Goal: Transaction & Acquisition: Purchase product/service

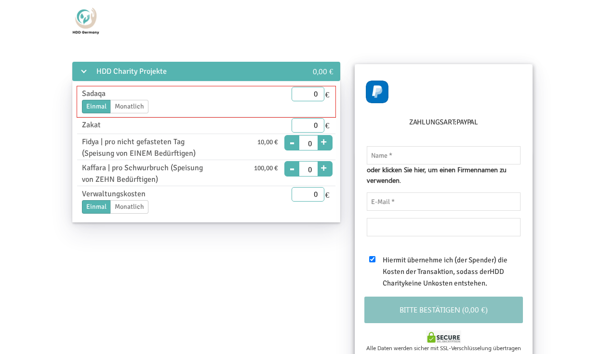
click at [136, 107] on label "Monatlich" at bounding box center [129, 106] width 38 height 13
click at [0, 0] on input "Monatlich" at bounding box center [0, 0] width 0 height 0
click at [101, 107] on label "Einmal" at bounding box center [96, 106] width 29 height 13
click at [0, 0] on input "Einmal" at bounding box center [0, 0] width 0 height 0
click at [317, 94] on input "0" at bounding box center [308, 94] width 33 height 14
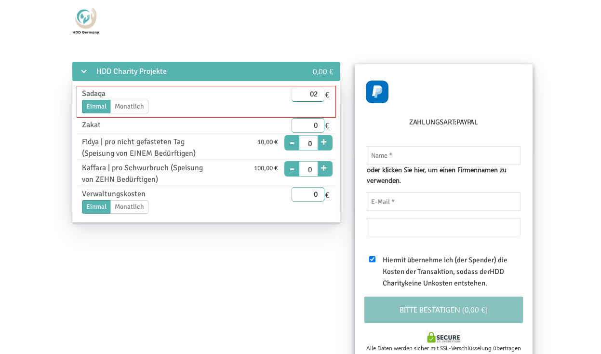
type input "0"
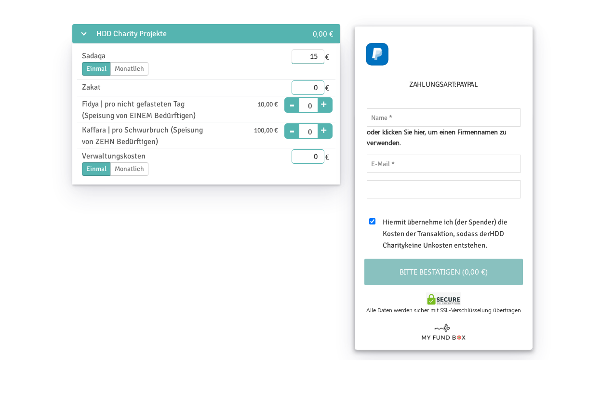
scroll to position [3, 0]
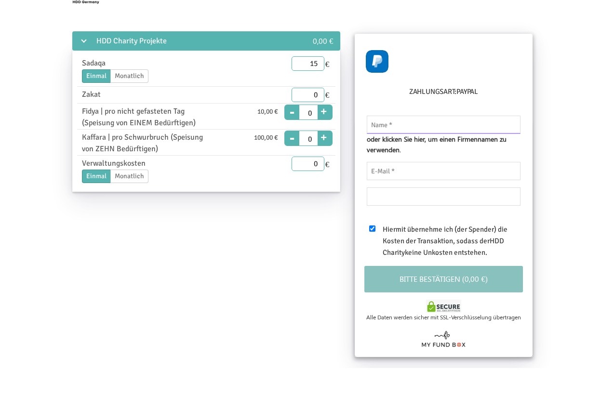
type input "15.00"
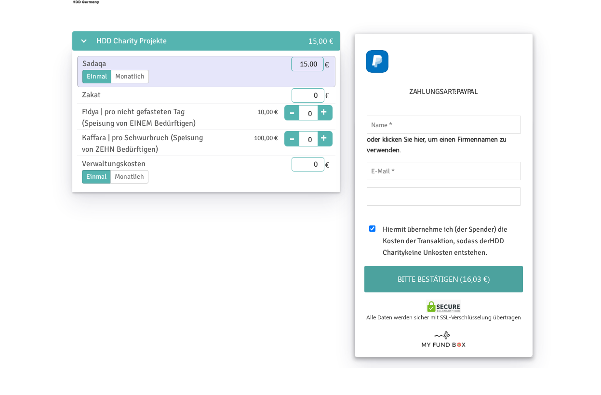
scroll to position [30, 0]
click at [456, 124] on input "text" at bounding box center [444, 125] width 154 height 18
click at [497, 197] on input "tel" at bounding box center [444, 197] width 154 height 18
click at [476, 164] on input "email" at bounding box center [444, 171] width 154 height 18
click at [494, 122] on input "text" at bounding box center [444, 125] width 154 height 18
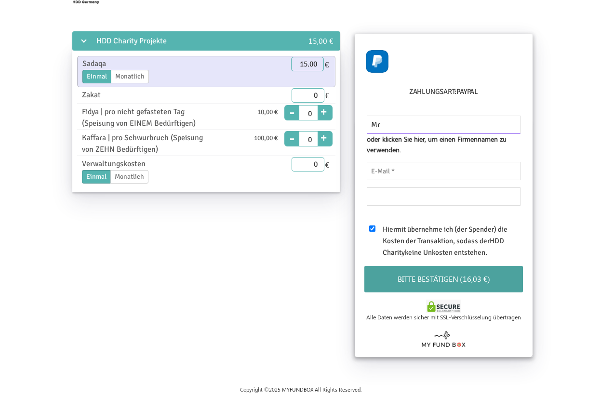
type input "M"
type input "[PERSON_NAME]"
click at [491, 165] on input "email" at bounding box center [444, 171] width 154 height 18
click at [475, 178] on input "mervekara" at bounding box center [444, 171] width 154 height 18
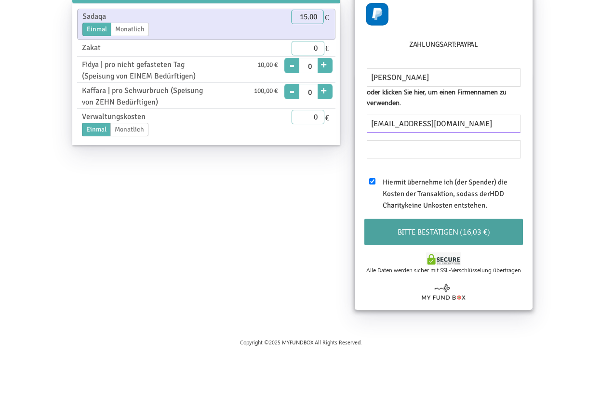
type input "[EMAIL_ADDRESS][DOMAIN_NAME]"
click at [491, 180] on div "HDD Charity Projekte 15,00 € Sadaqa Einmal Monatlich Enddatum [DATE] Bitte gib …" at bounding box center [300, 196] width 565 height 332
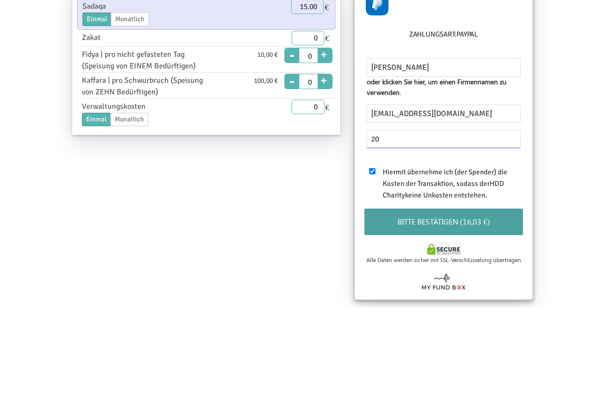
type input "2"
click at [466, 218] on input "tel" at bounding box center [444, 227] width 154 height 18
click at [475, 218] on input "tel" at bounding box center [444, 227] width 154 height 18
click at [487, 218] on input "tel" at bounding box center [444, 227] width 154 height 18
click at [486, 218] on input "tel" at bounding box center [444, 227] width 154 height 18
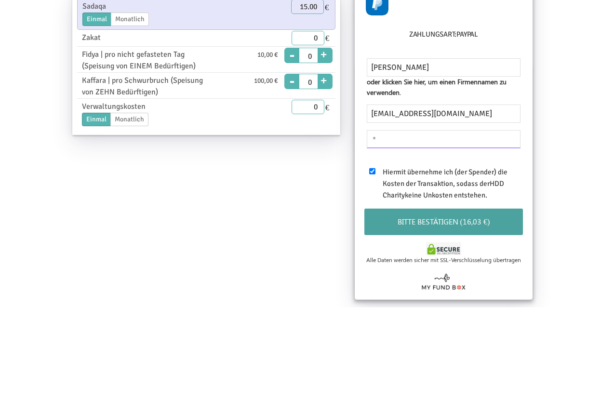
click at [487, 218] on input "tel" at bounding box center [444, 227] width 154 height 18
click at [486, 218] on input "tel" at bounding box center [444, 227] width 154 height 18
click at [496, 218] on input "tel" at bounding box center [444, 227] width 154 height 18
click at [568, 143] on form "HDD Charity Projekte 15,00 € Sadaqa Einmal Monatlich Enddatum [DATE] Bitte gib …" at bounding box center [300, 226] width 601 height 332
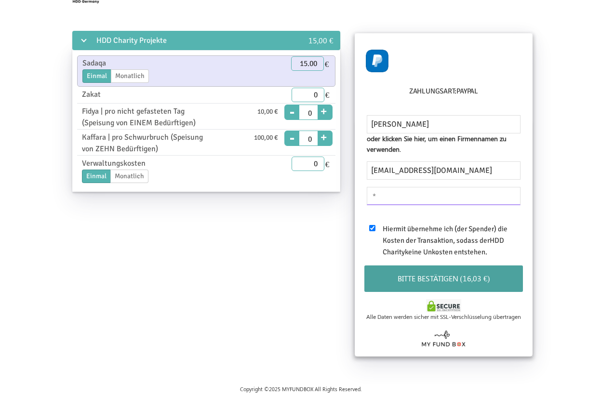
click at [493, 196] on input "tel" at bounding box center [444, 196] width 154 height 18
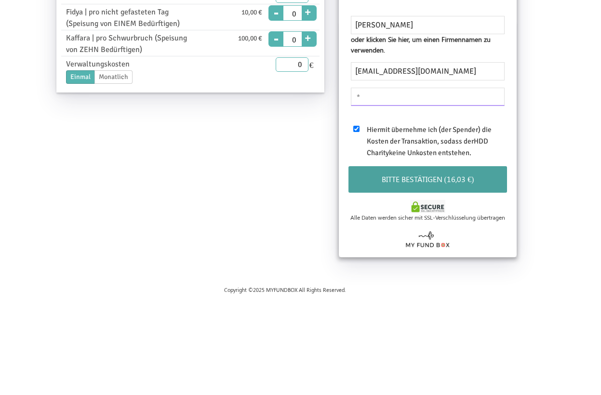
scroll to position [30, 17]
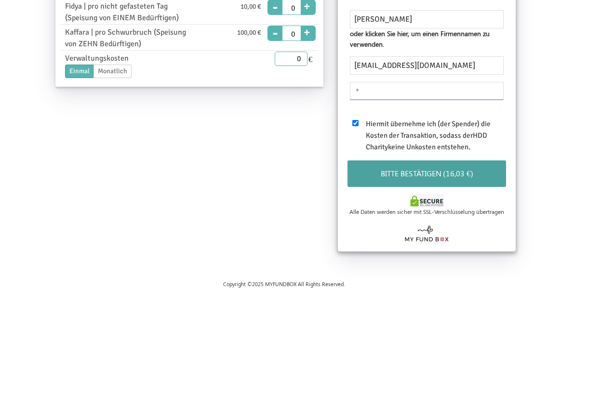
type input "1"
type input "8"
click at [477, 188] on input "tel" at bounding box center [427, 197] width 154 height 18
click at [469, 188] on input "tel" at bounding box center [427, 197] width 154 height 18
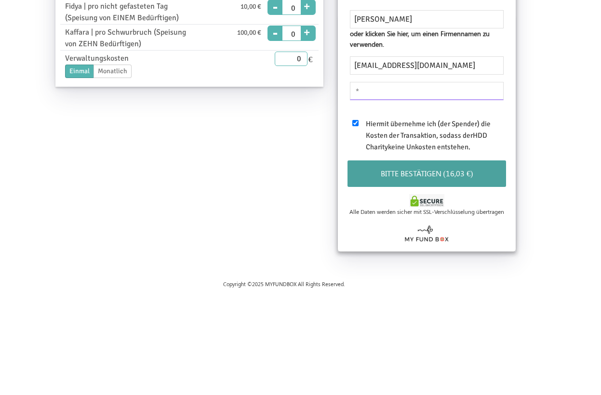
click at [468, 188] on input "tel" at bounding box center [427, 197] width 154 height 18
click at [470, 188] on input "tel" at bounding box center [427, 197] width 154 height 18
click at [469, 188] on input "tel" at bounding box center [427, 197] width 154 height 18
click at [475, 188] on input "tel" at bounding box center [427, 197] width 154 height 18
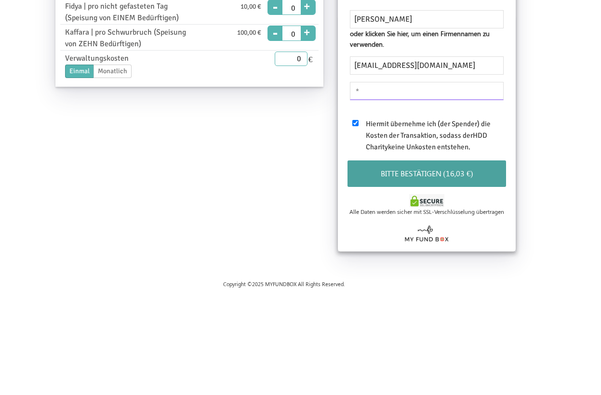
click at [475, 188] on input "tel" at bounding box center [427, 197] width 154 height 18
